Goal: Information Seeking & Learning: Learn about a topic

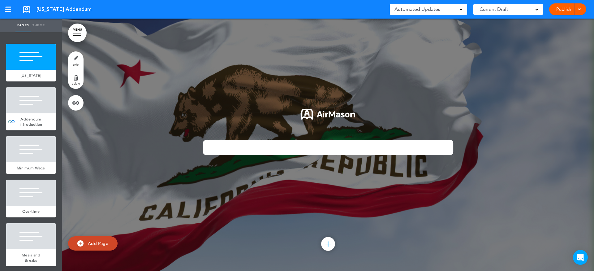
click at [25, 104] on div at bounding box center [31, 100] width 50 height 26
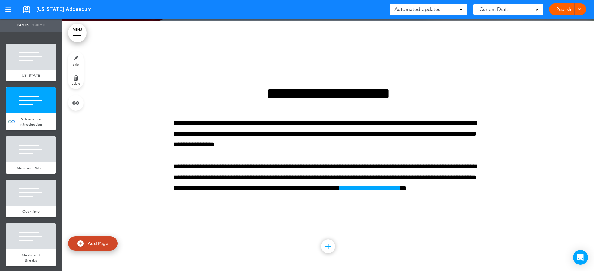
scroll to position [252, 0]
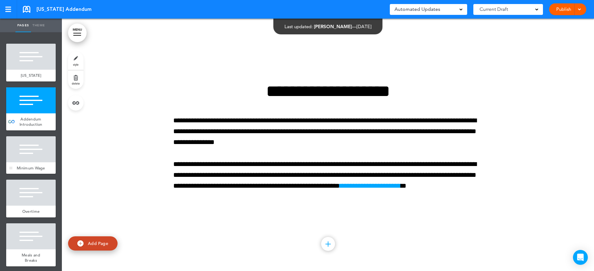
click at [18, 151] on div at bounding box center [31, 149] width 50 height 26
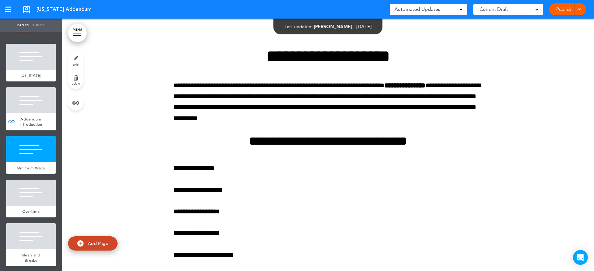
scroll to position [504, 0]
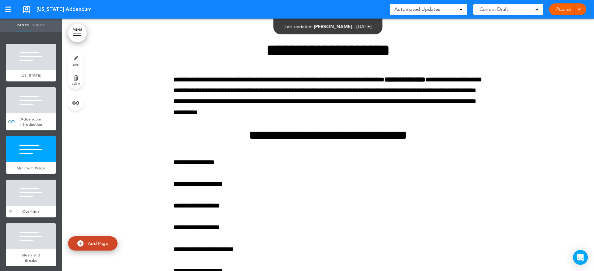
click at [30, 200] on div at bounding box center [31, 192] width 50 height 26
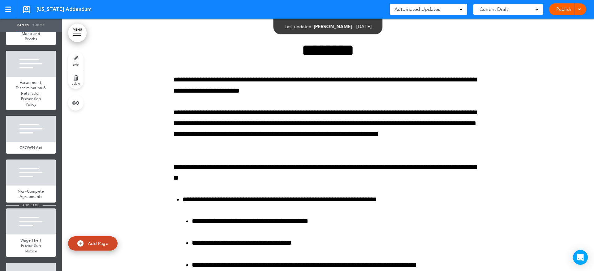
scroll to position [246, 0]
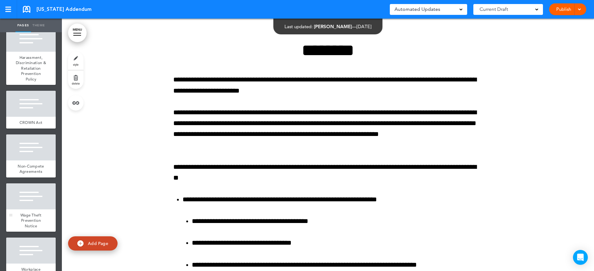
click at [26, 204] on div at bounding box center [31, 196] width 50 height 26
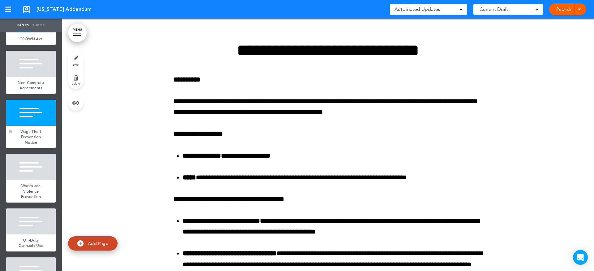
scroll to position [338, 0]
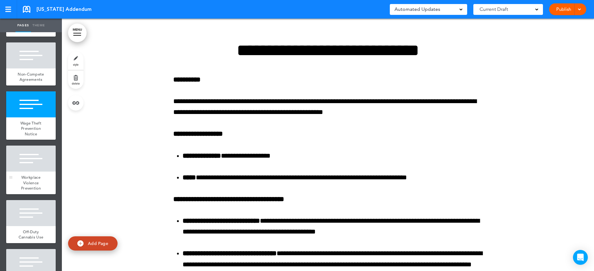
click at [25, 179] on div "Workplace Violence Prevention" at bounding box center [31, 182] width 50 height 23
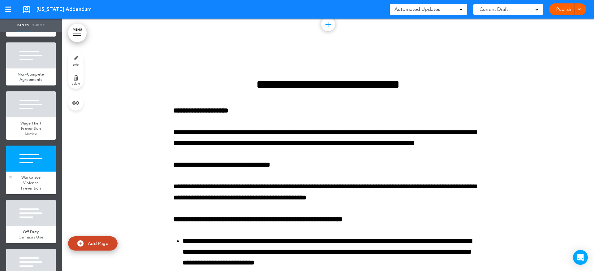
scroll to position [6083, 0]
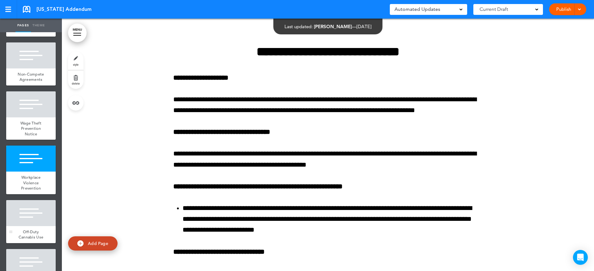
click at [28, 218] on div at bounding box center [31, 213] width 50 height 26
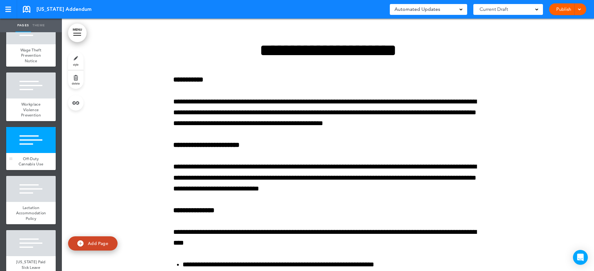
scroll to position [498, 0]
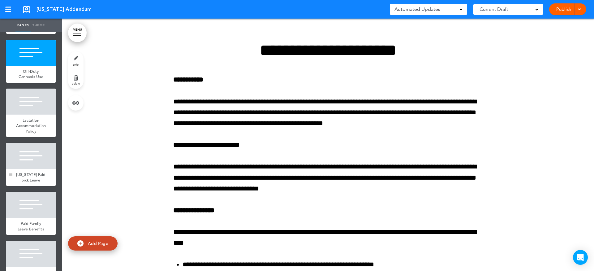
click at [28, 169] on div at bounding box center [31, 156] width 50 height 26
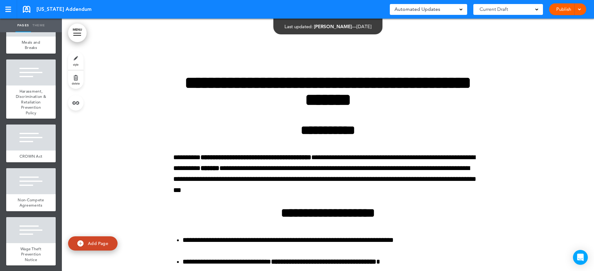
scroll to position [16, 0]
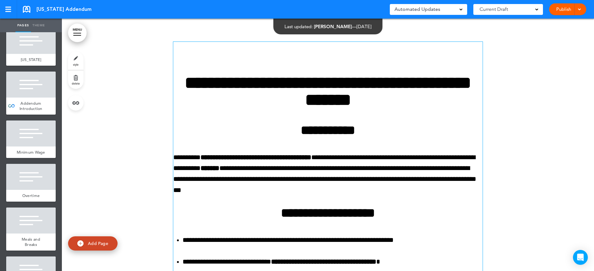
click at [188, 84] on strong "**********" at bounding box center [328, 91] width 287 height 34
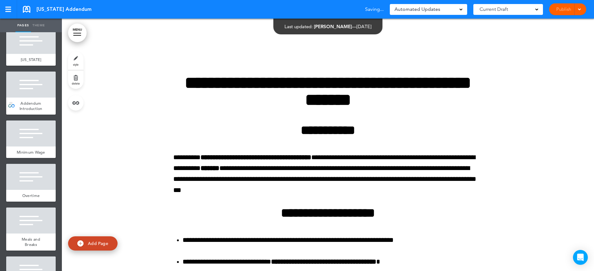
click at [25, 101] on span "Addendum Introduction" at bounding box center [30, 106] width 23 height 11
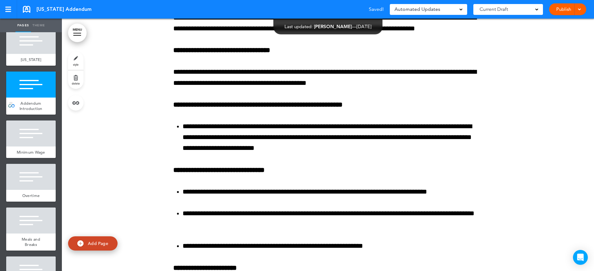
scroll to position [252, 0]
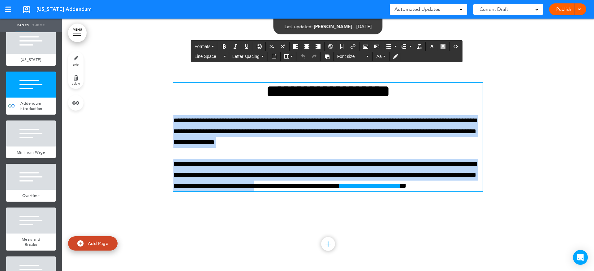
drag, startPoint x: 172, startPoint y: 114, endPoint x: 372, endPoint y: 176, distance: 209.3
click at [372, 176] on div "**********" at bounding box center [327, 137] width 309 height 109
copy div "**********"
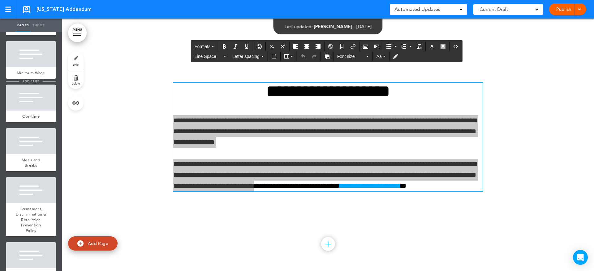
scroll to position [160, 0]
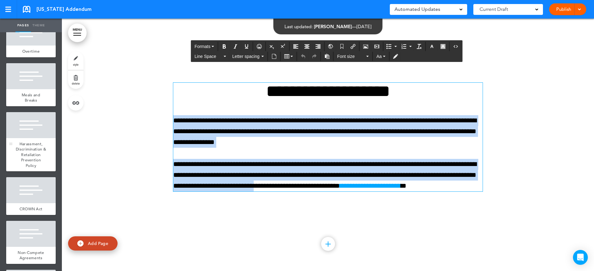
click at [30, 153] on span "Harassment, Discrimination & Retaliation Prevention Policy" at bounding box center [31, 154] width 30 height 27
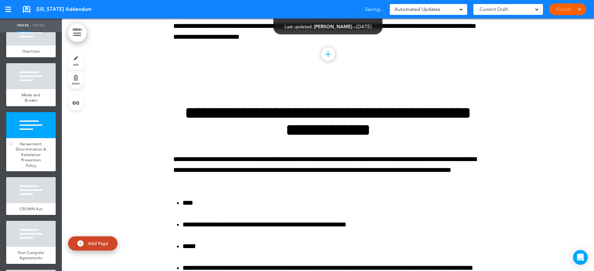
scroll to position [2754, 0]
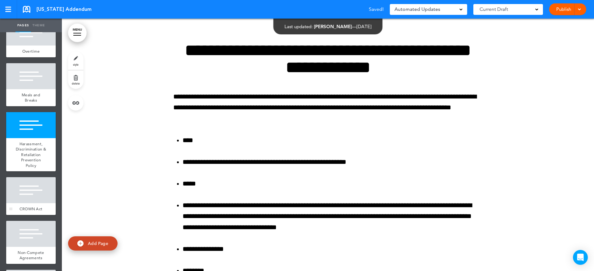
click at [28, 196] on div at bounding box center [31, 190] width 50 height 26
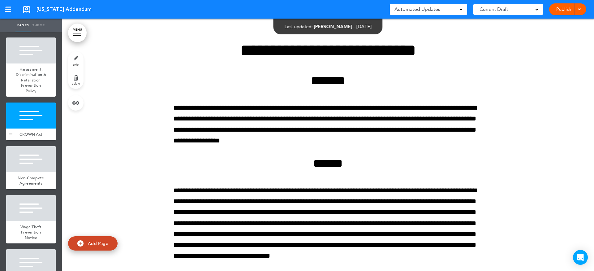
scroll to position [235, 0]
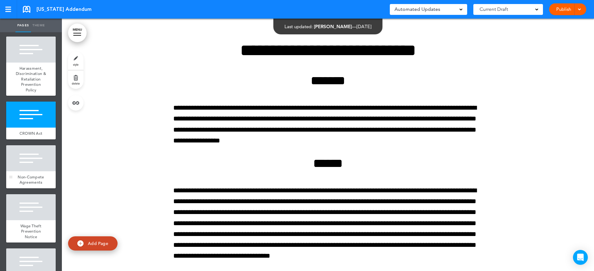
click at [22, 177] on div "Non-Compete Agreements" at bounding box center [31, 179] width 50 height 17
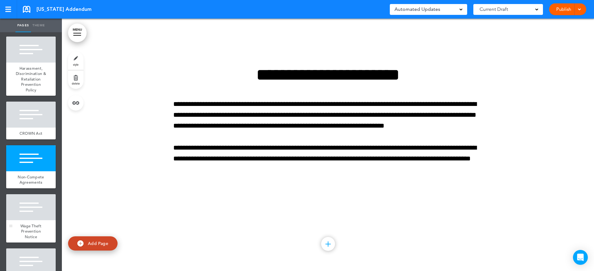
click at [25, 220] on div at bounding box center [31, 207] width 50 height 26
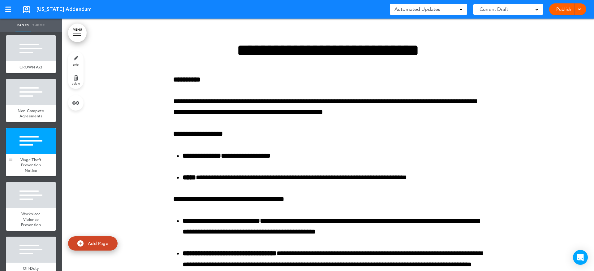
scroll to position [391, 0]
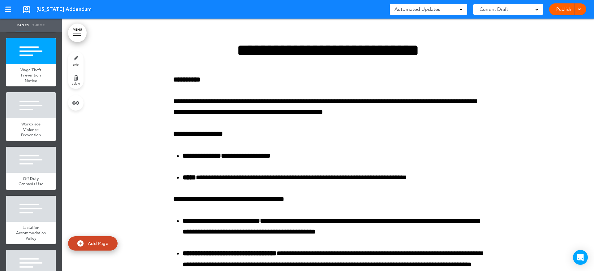
click at [30, 129] on span "Workplace Violence Prevention" at bounding box center [31, 129] width 20 height 16
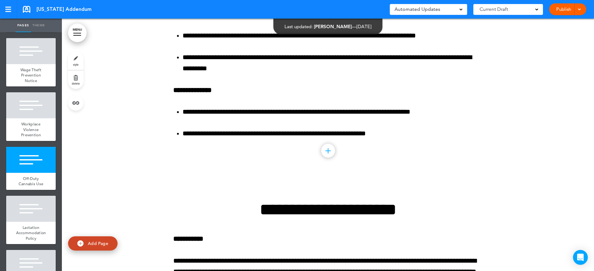
scroll to position [6777, 0]
